Goal: Task Accomplishment & Management: Complete application form

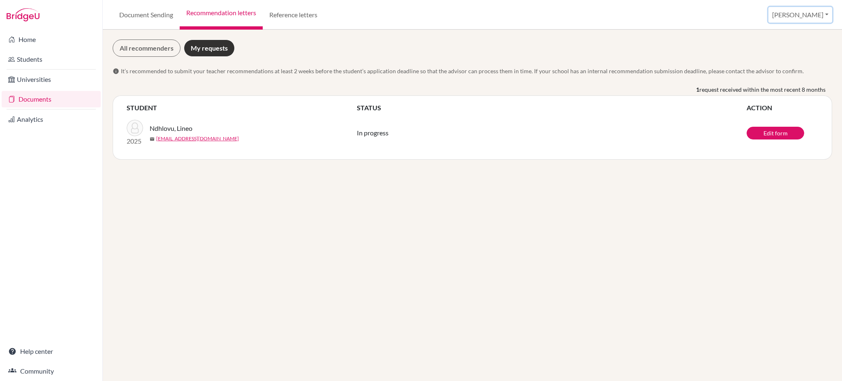
click at [818, 18] on button "[PERSON_NAME]" at bounding box center [800, 15] width 64 height 16
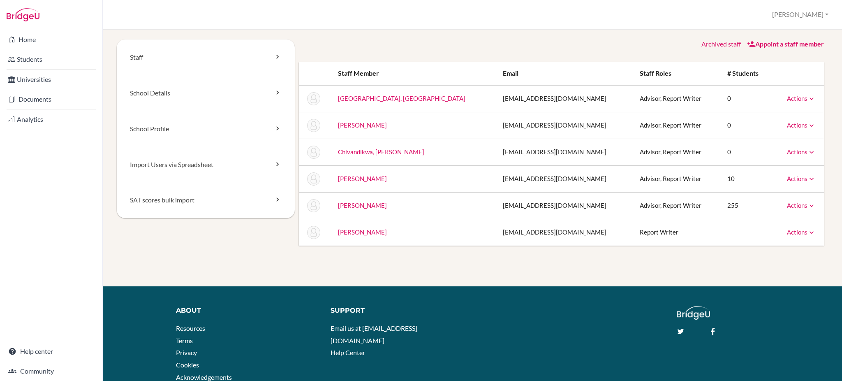
click at [772, 48] on div "Appoint a staff member" at bounding box center [785, 43] width 77 height 9
click at [754, 42] on link "Appoint a staff member" at bounding box center [785, 44] width 77 height 8
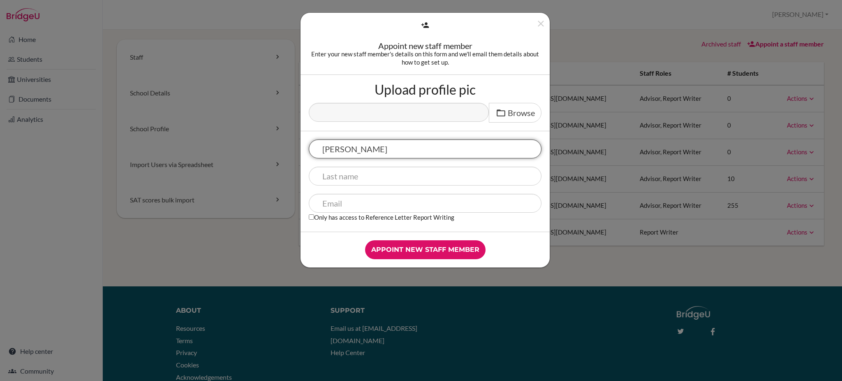
click at [329, 152] on input "aaron" at bounding box center [425, 148] width 233 height 19
type input "[PERSON_NAME]"
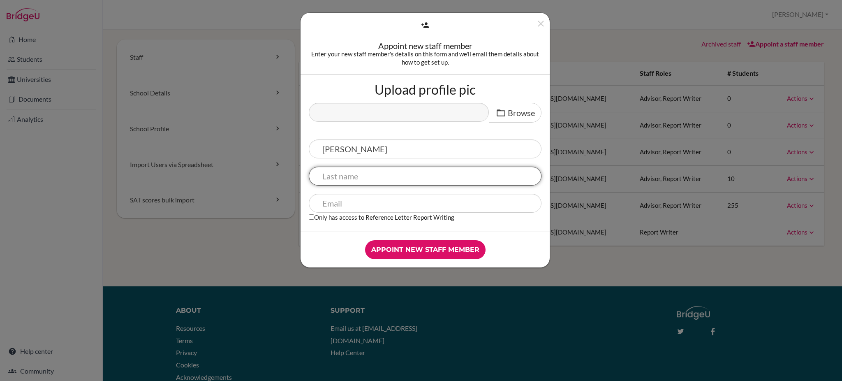
click at [334, 179] on input "text" at bounding box center [425, 175] width 233 height 19
type input "Zulu"
click at [340, 200] on input "text" at bounding box center [425, 203] width 233 height 19
paste input "[EMAIL_ADDRESS][DOMAIN_NAME]"
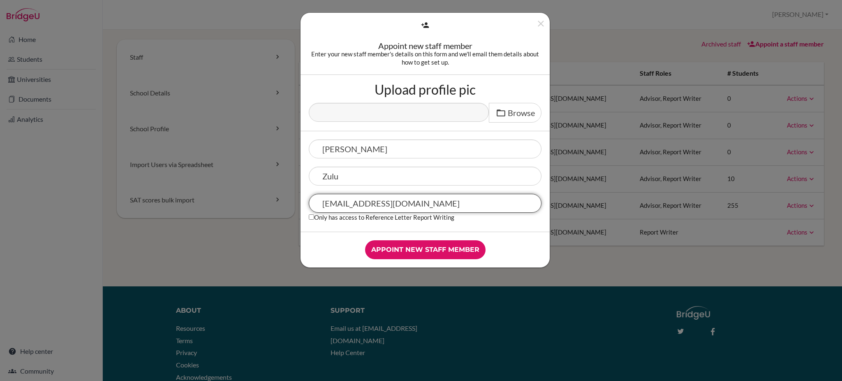
type input "[EMAIL_ADDRESS][DOMAIN_NAME]"
click at [312, 217] on input "Only has access to Reference Letter Report Writing" at bounding box center [311, 216] width 5 height 5
checkbox input "true"
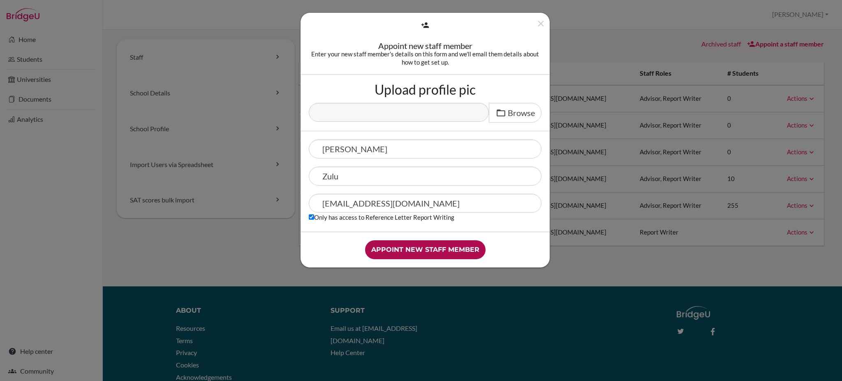
click at [411, 247] on input "Appoint new staff member" at bounding box center [425, 249] width 120 height 19
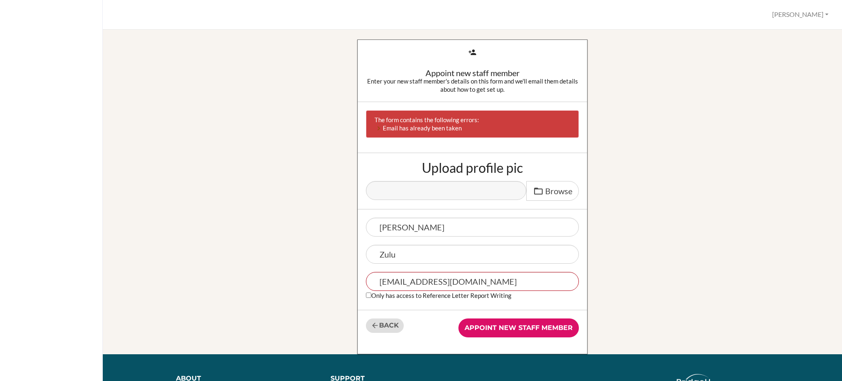
click at [386, 321] on link "Back" at bounding box center [385, 325] width 38 height 14
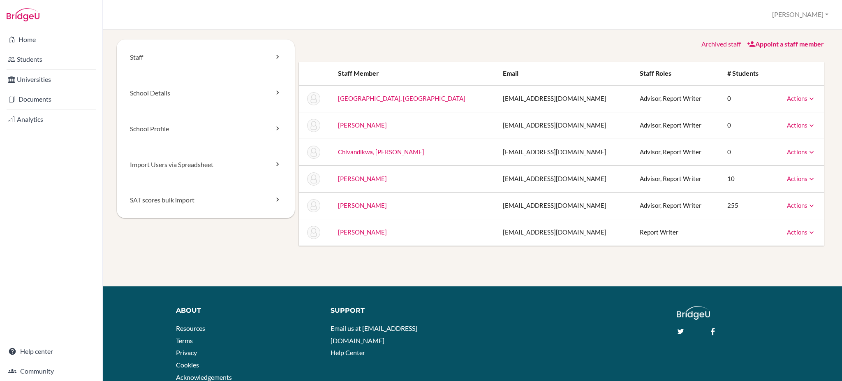
click at [706, 43] on link "Archived staff" at bounding box center [720, 44] width 39 height 8
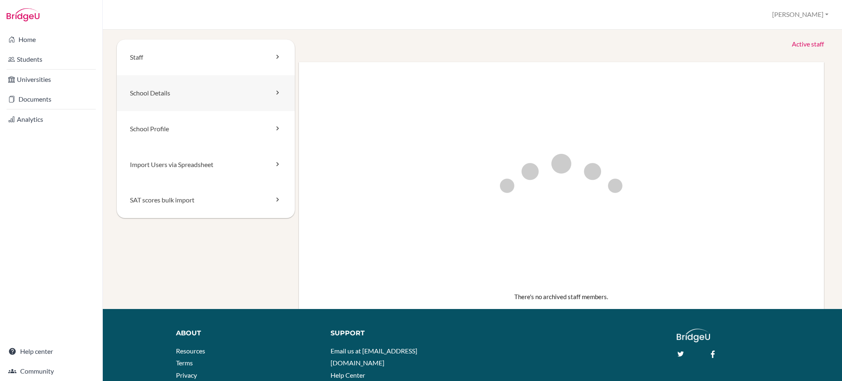
click at [160, 96] on link "School Details" at bounding box center [206, 93] width 178 height 36
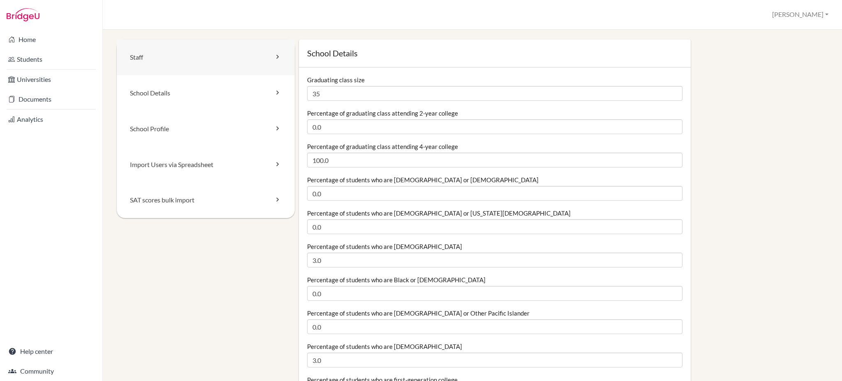
click at [201, 56] on link "Staff" at bounding box center [206, 57] width 178 height 36
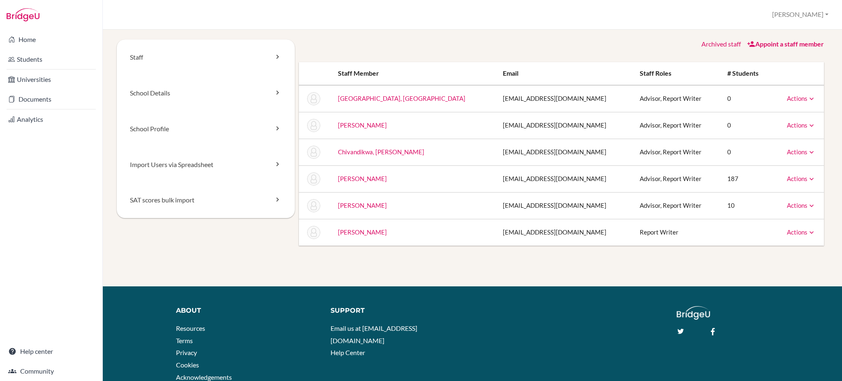
click at [778, 45] on link "Appoint a staff member" at bounding box center [785, 44] width 77 height 8
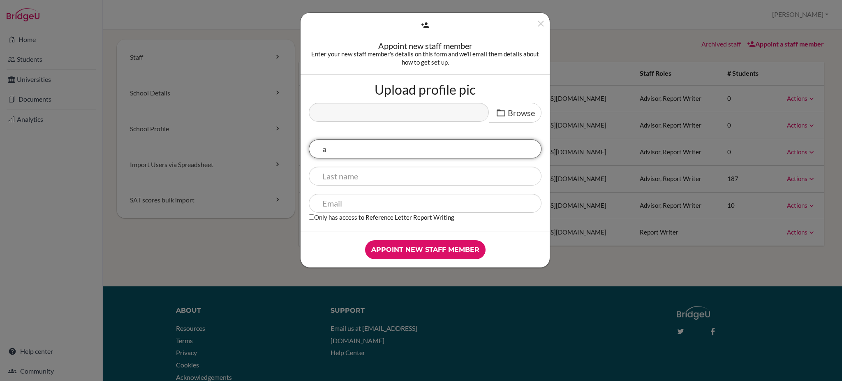
type input "[PERSON_NAME]"
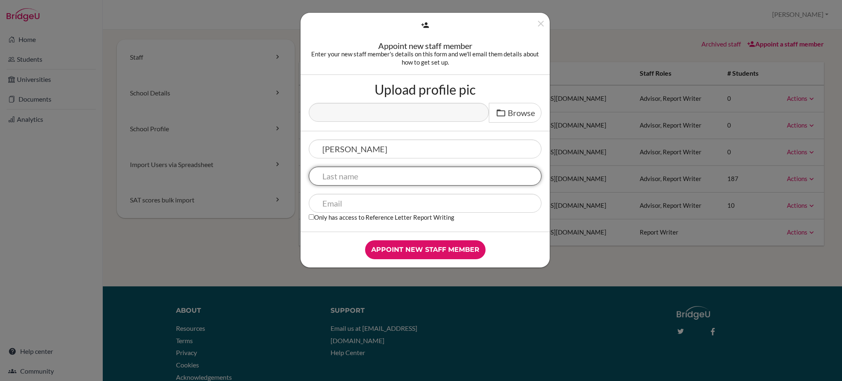
click at [347, 181] on input "text" at bounding box center [425, 175] width 233 height 19
type input "Zulu"
click at [343, 203] on input "text" at bounding box center [425, 203] width 233 height 19
type input "[EMAIL_ADDRESS][DOMAIN_NAME]"
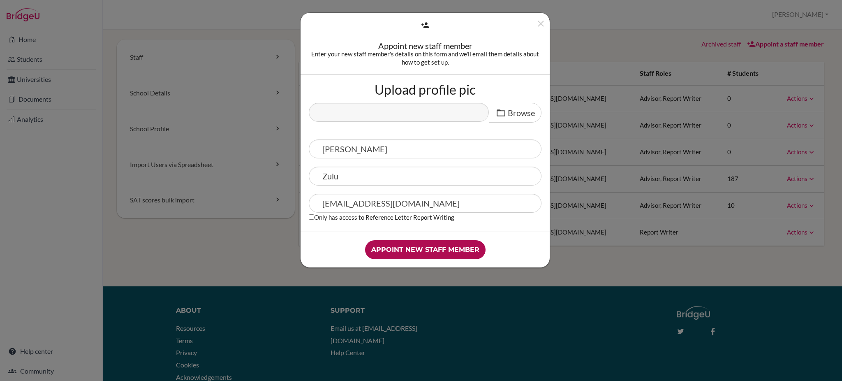
click at [411, 252] on input "Appoint new staff member" at bounding box center [425, 249] width 120 height 19
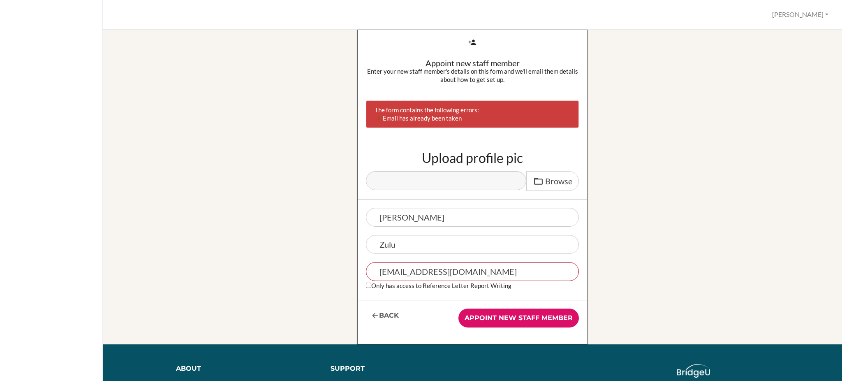
scroll to position [9, 0]
